Goal: Check status: Check status

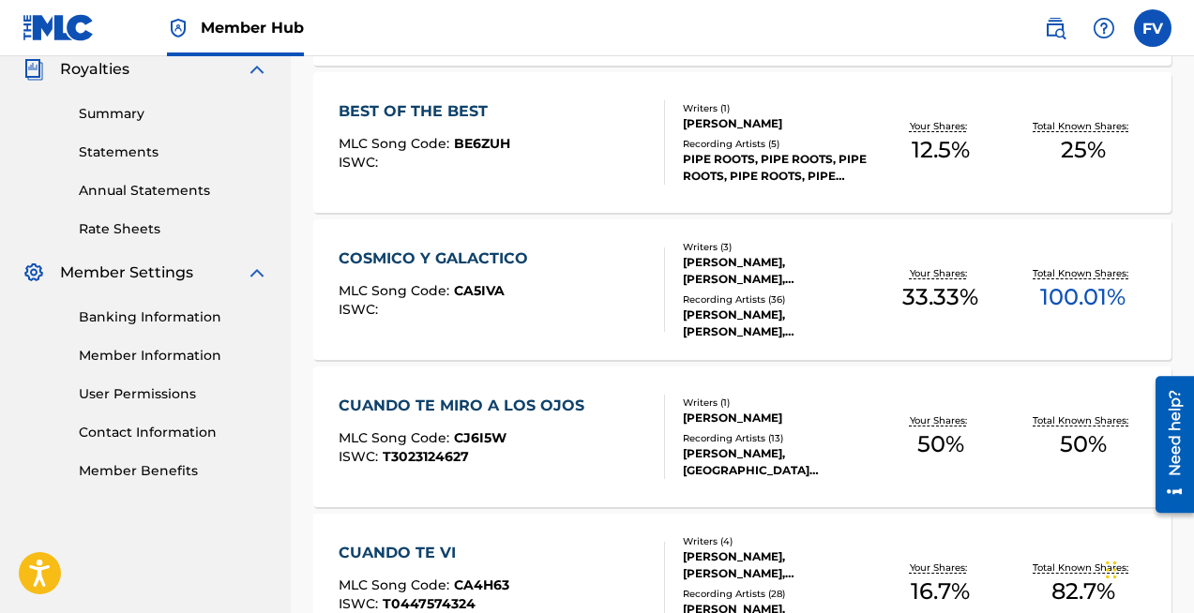
scroll to position [545, 0]
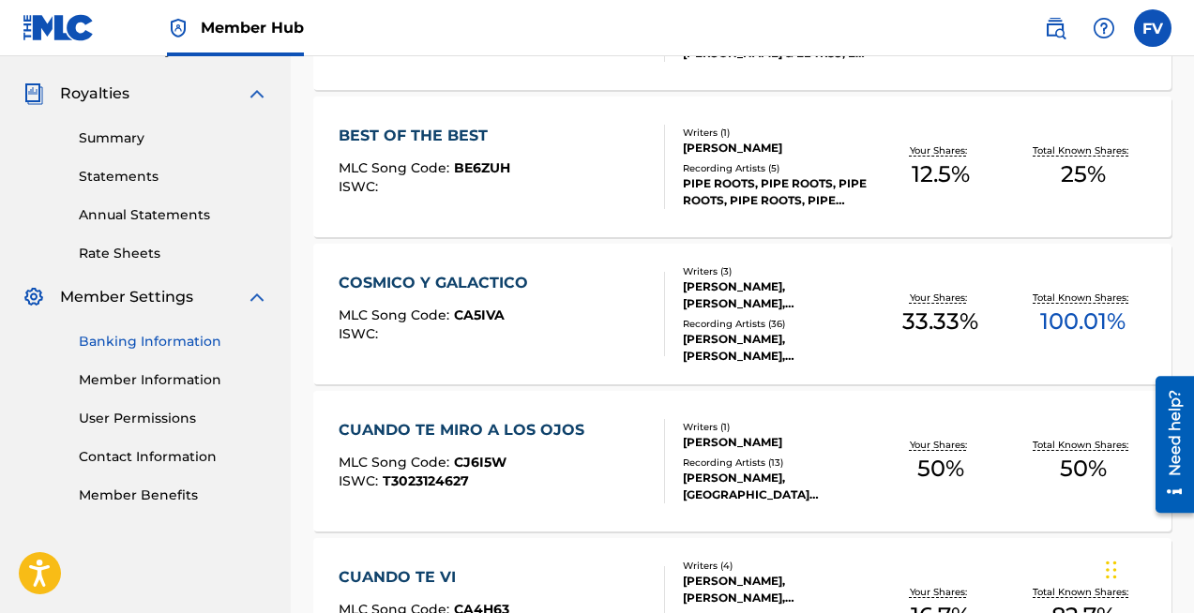
click at [125, 350] on link "Banking Information" at bounding box center [173, 342] width 189 height 20
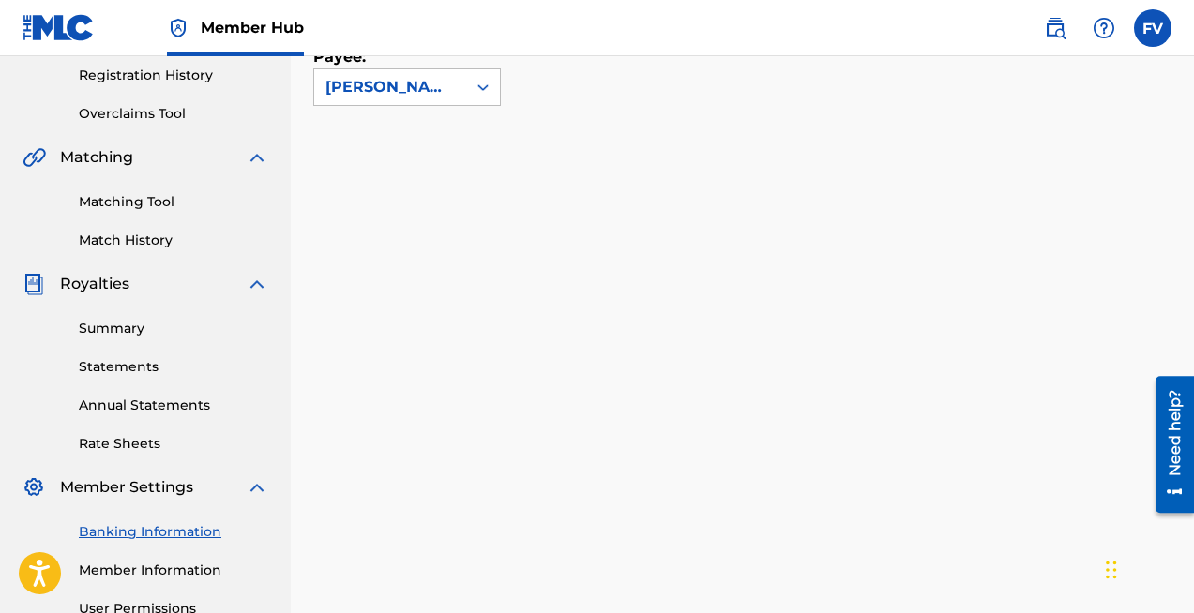
scroll to position [365, 0]
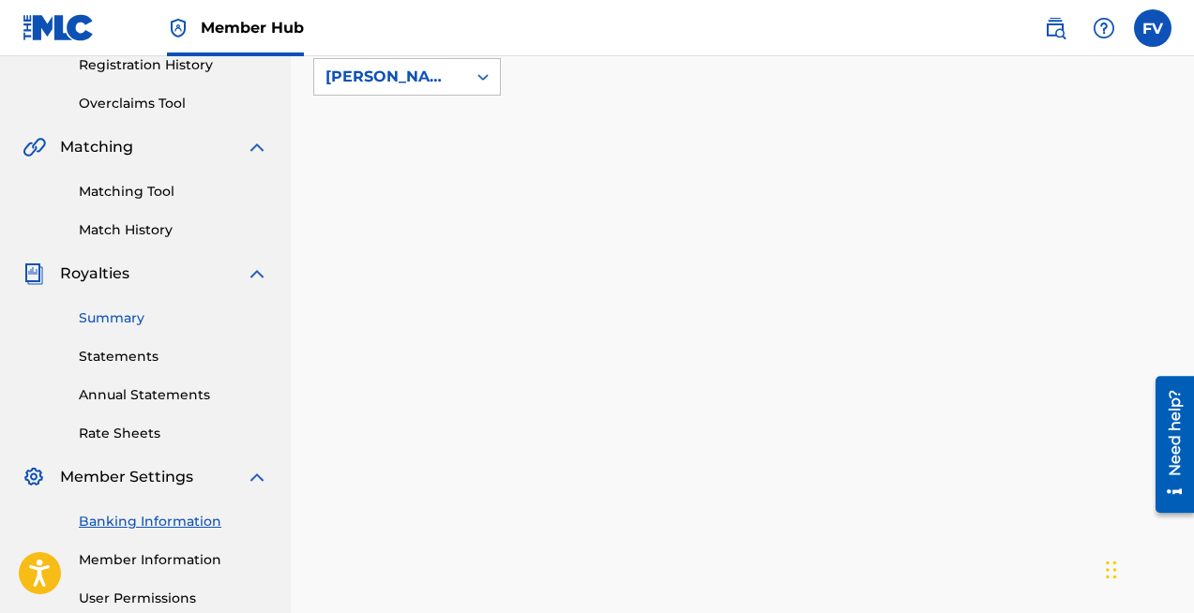
click at [122, 314] on link "Summary" at bounding box center [173, 319] width 189 height 20
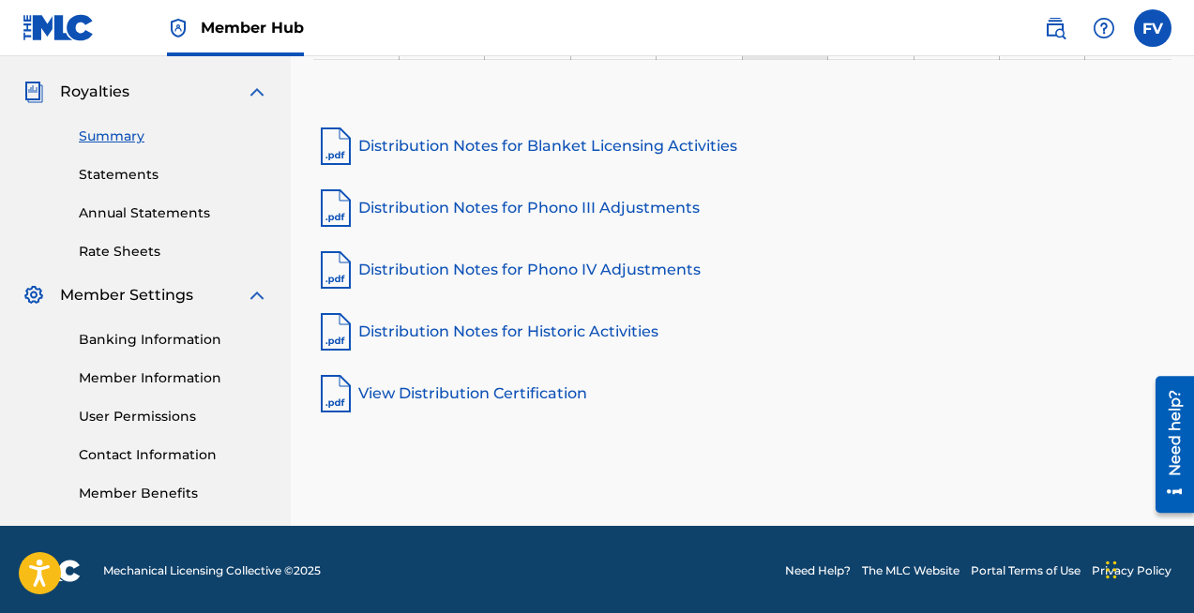
scroll to position [550, 0]
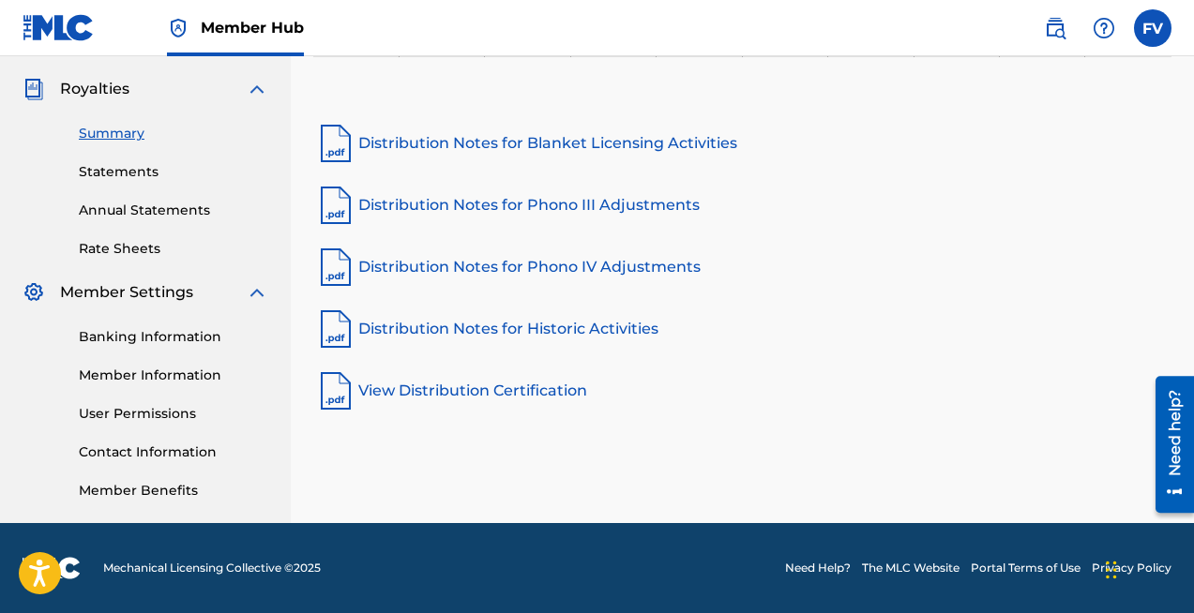
click at [250, 290] on img at bounding box center [257, 292] width 23 height 23
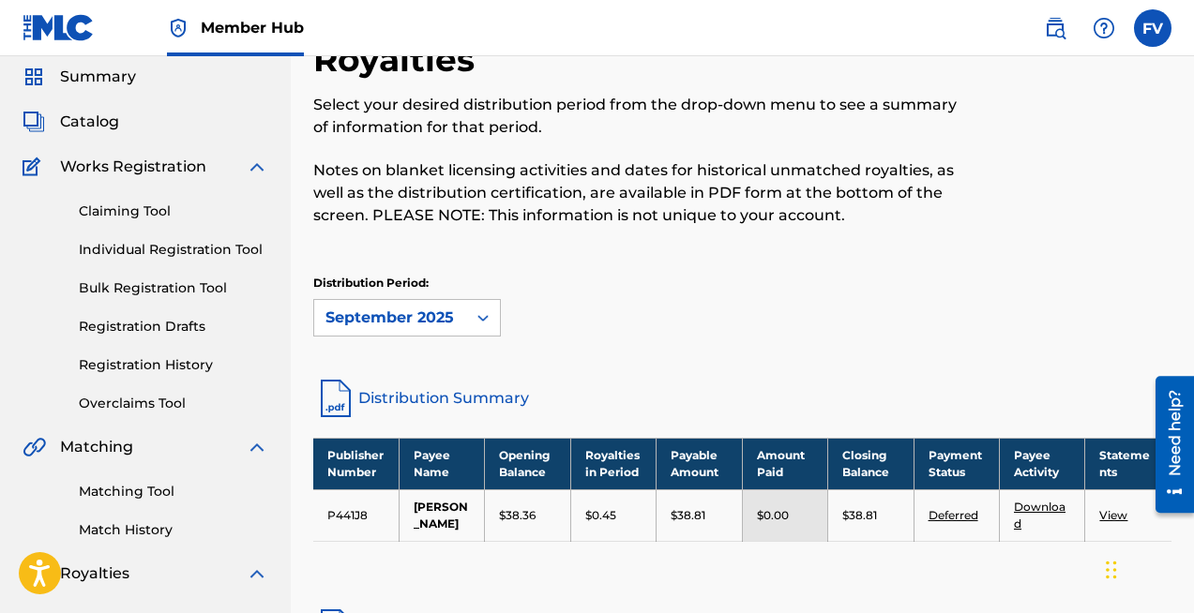
scroll to position [0, 0]
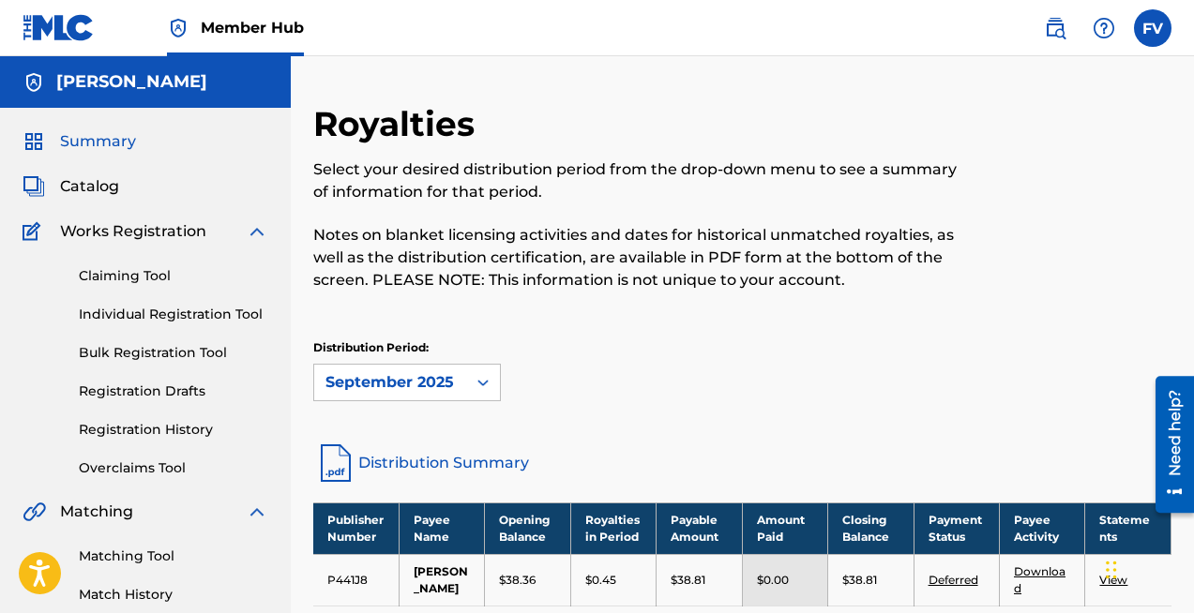
click at [104, 143] on span "Summary" at bounding box center [98, 141] width 76 height 23
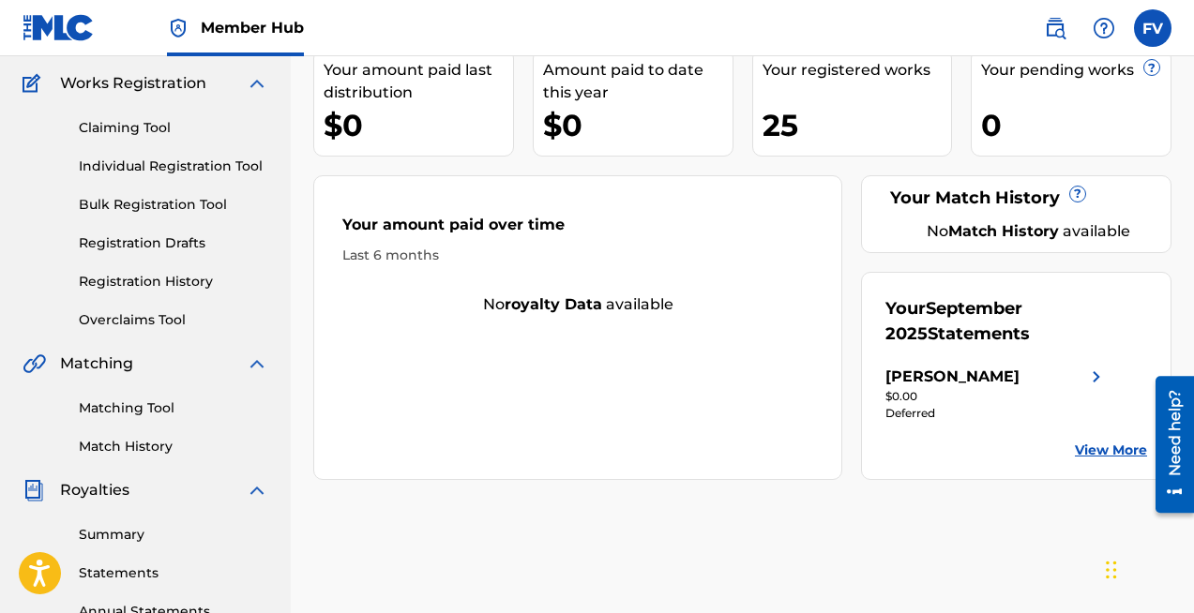
scroll to position [151, 0]
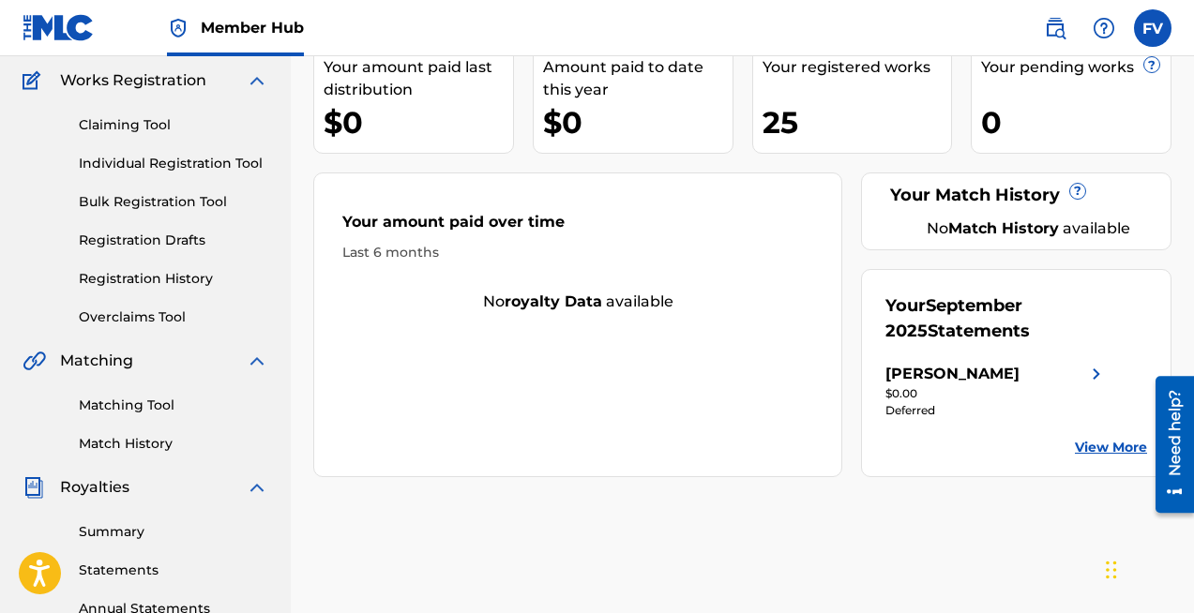
click at [979, 358] on div "Your [DATE] Statements [PERSON_NAME] $0.00 Deferred View More" at bounding box center [1016, 373] width 310 height 208
click at [1087, 443] on link "View More" at bounding box center [1111, 448] width 72 height 20
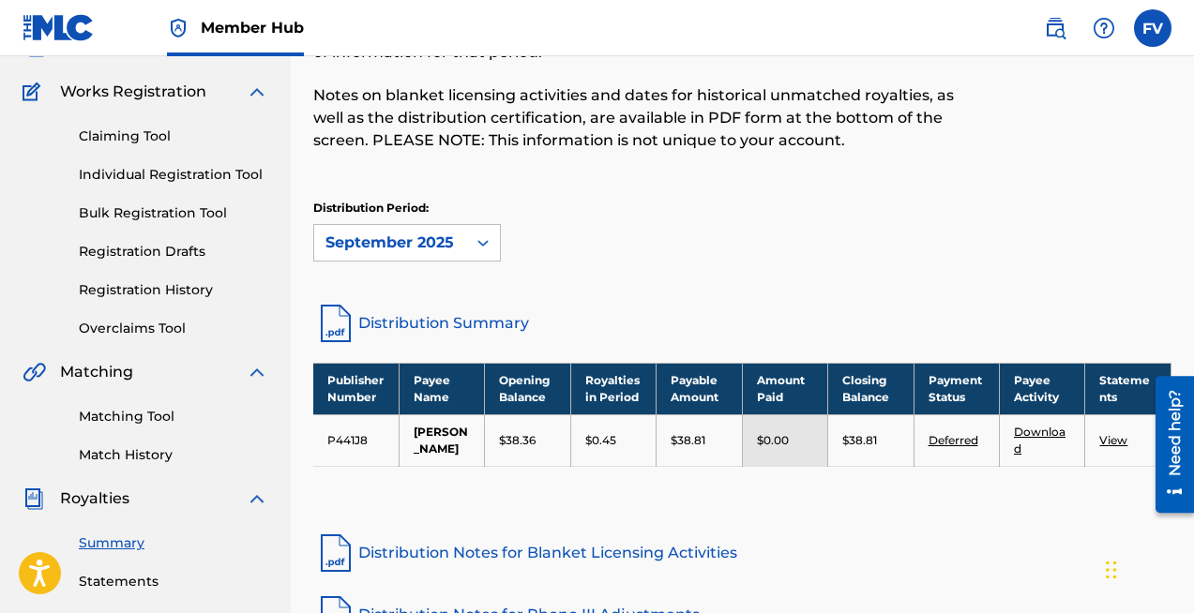
scroll to position [177, 0]
